Goal: Information Seeking & Learning: Check status

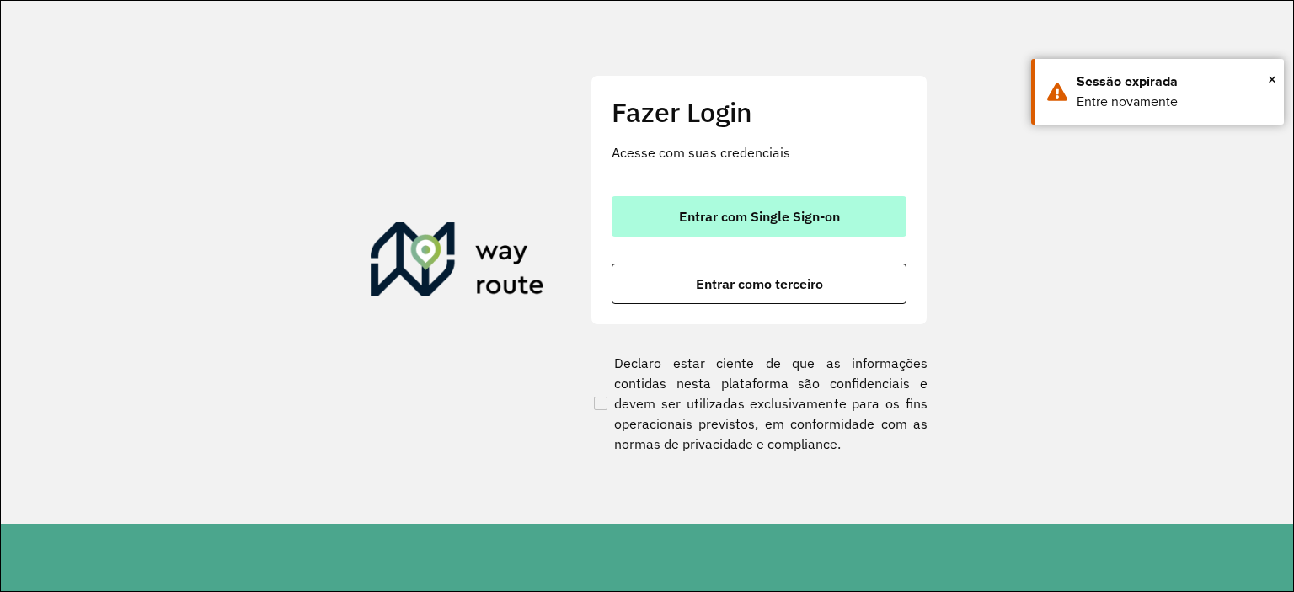
click at [756, 204] on button "Entrar com Single Sign-on" at bounding box center [758, 216] width 295 height 40
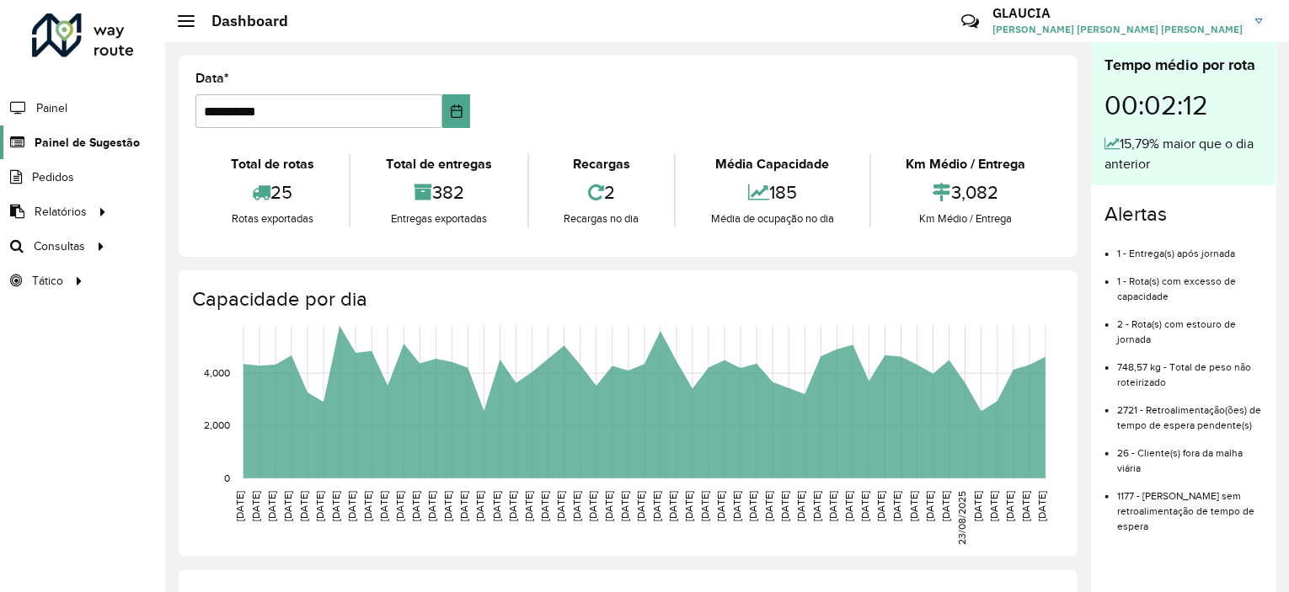
click at [125, 142] on span "Painel de Sugestão" at bounding box center [87, 143] width 105 height 18
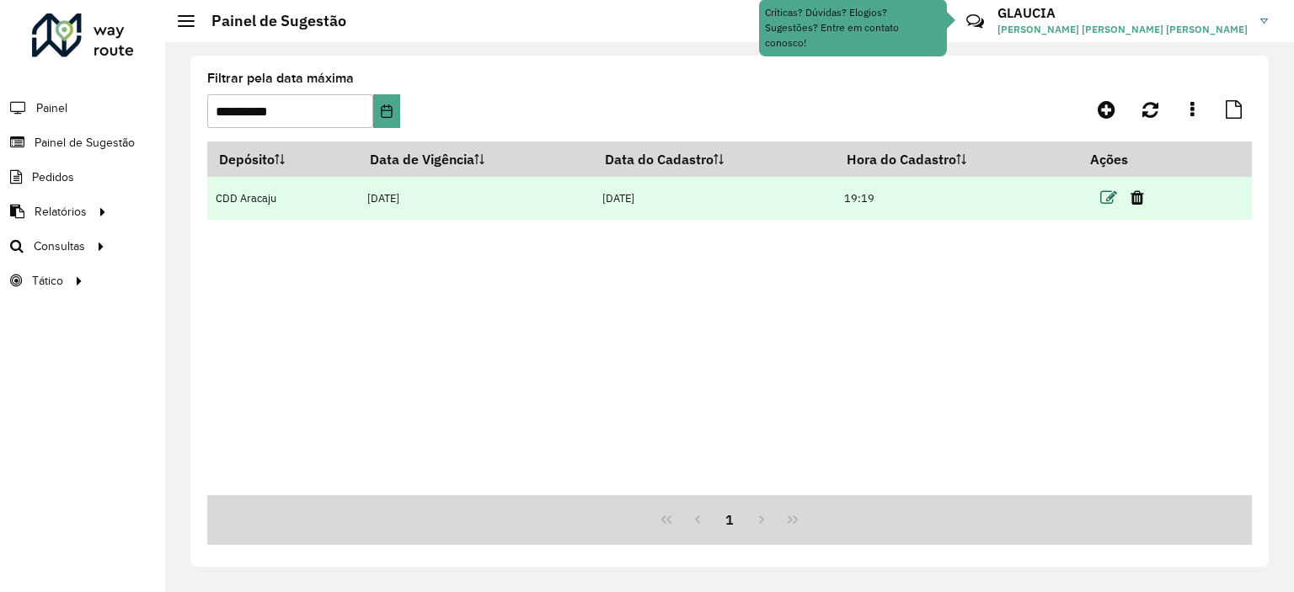
click at [1113, 197] on icon at bounding box center [1108, 198] width 17 height 17
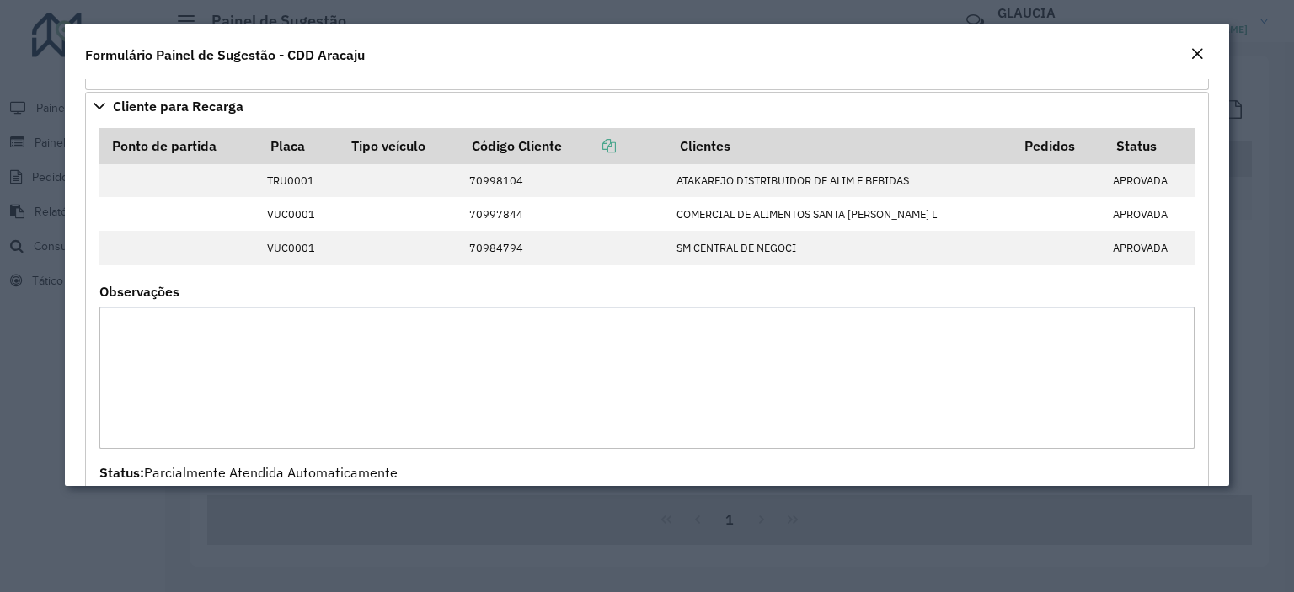
scroll to position [2045, 0]
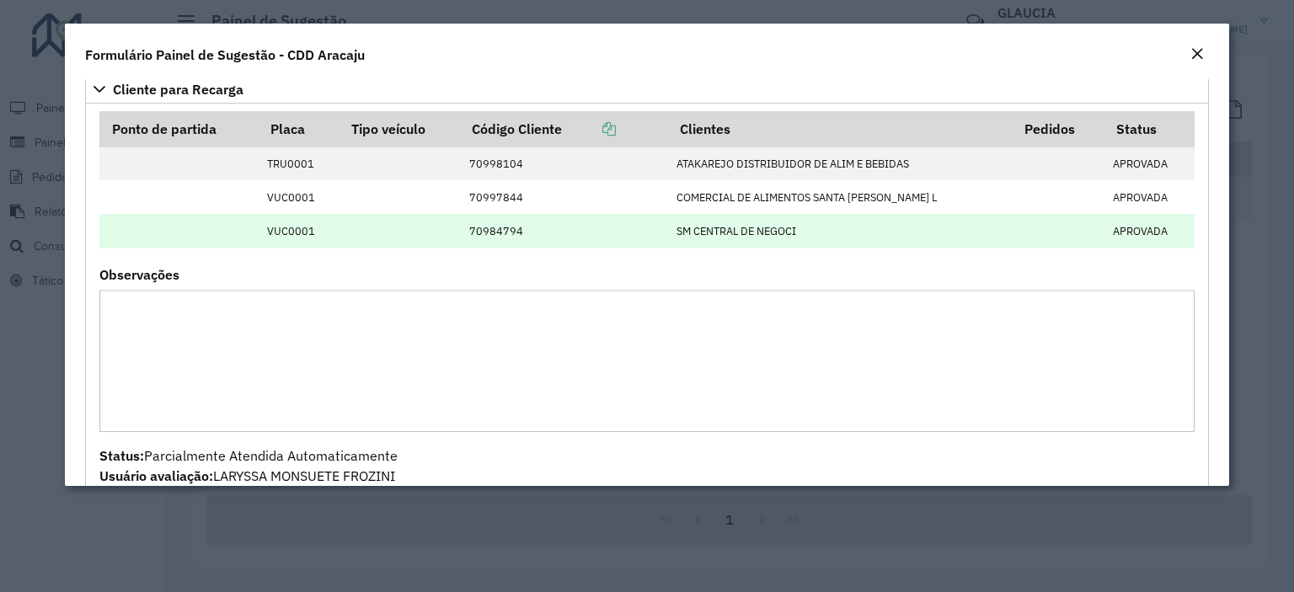
click at [499, 225] on td "70984794" at bounding box center [564, 231] width 207 height 34
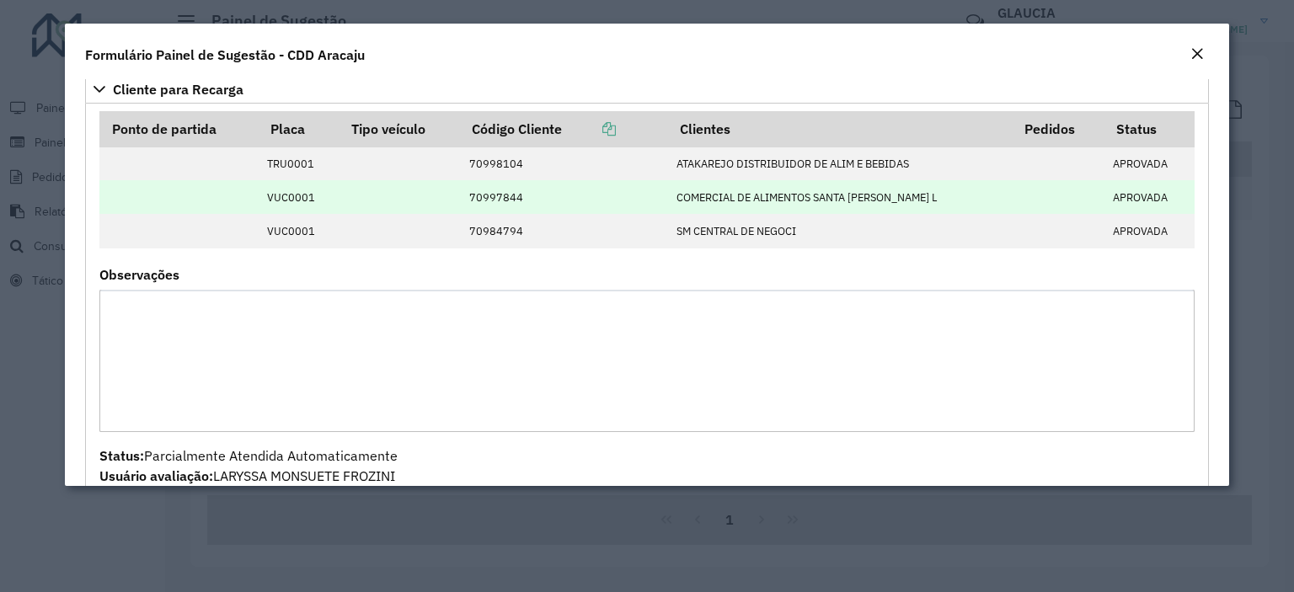
click at [510, 191] on td "70997844" at bounding box center [564, 197] width 207 height 34
click at [494, 187] on td "70997844" at bounding box center [564, 197] width 207 height 34
drag, startPoint x: 494, startPoint y: 187, endPoint x: 525, endPoint y: 192, distance: 31.6
click at [525, 192] on td "70997844" at bounding box center [564, 197] width 207 height 34
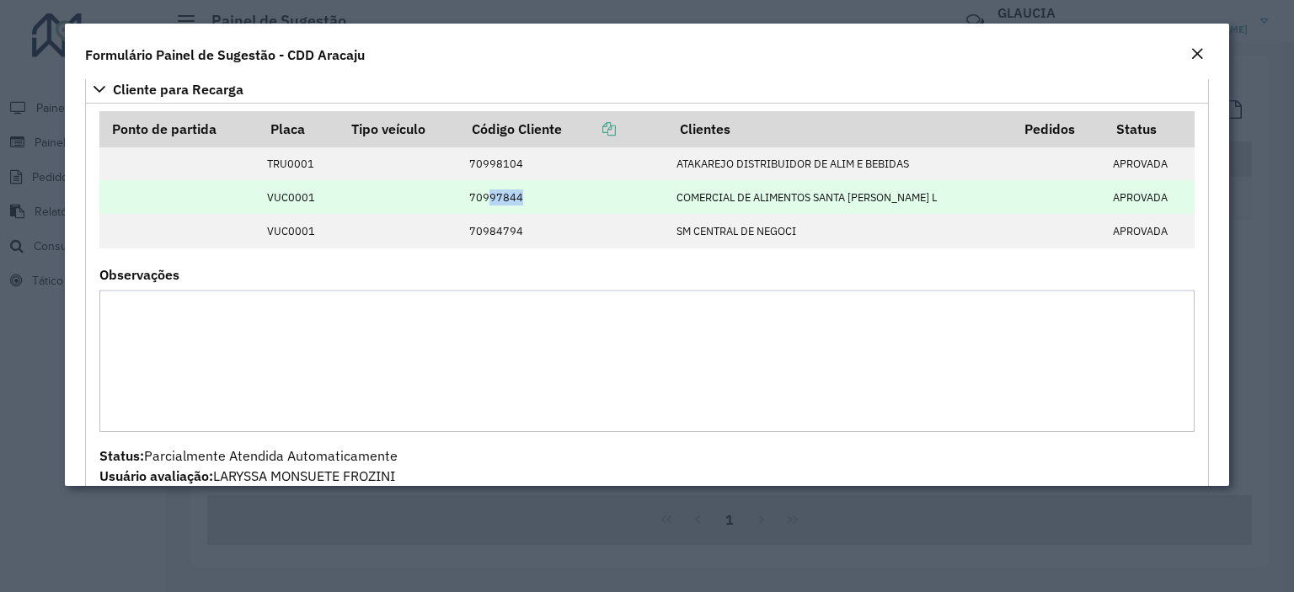
copy td "97844"
